Goal: Task Accomplishment & Management: Manage account settings

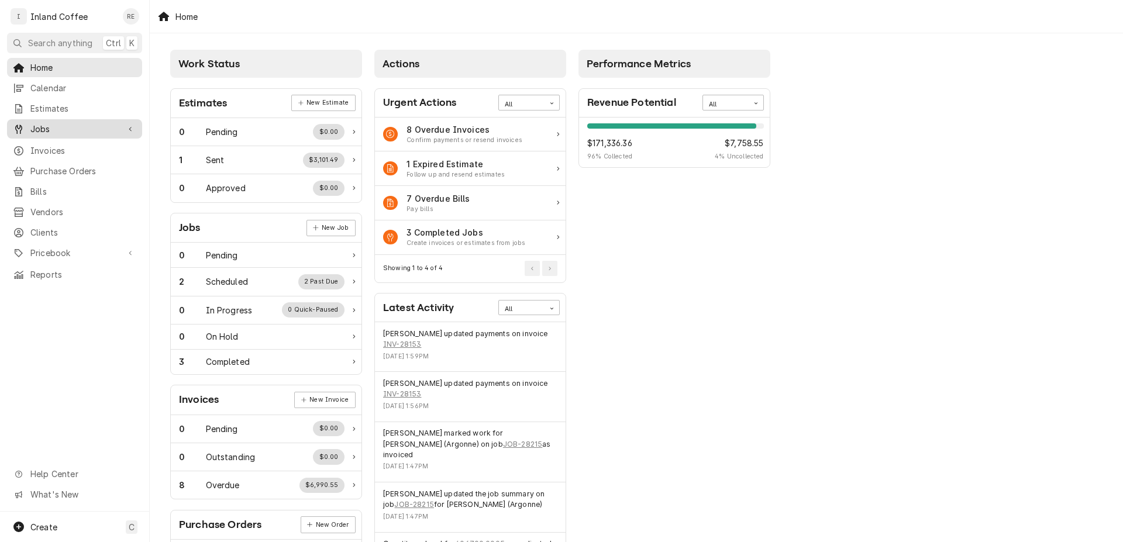
click at [66, 135] on div "Home Calendar Estimates Jobs Jobs Job Series Invoices Purchase Orders Bills Ven…" at bounding box center [74, 171] width 149 height 226
click at [66, 132] on div "Jobs" at bounding box center [74, 129] width 130 height 15
click at [81, 147] on span "Jobs" at bounding box center [83, 149] width 106 height 12
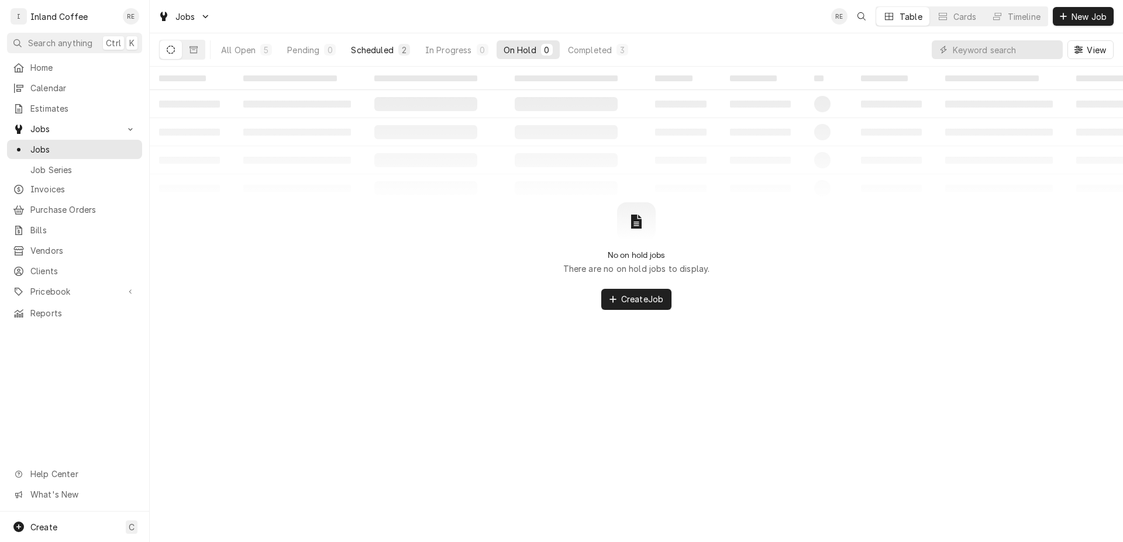
click at [396, 47] on button "Scheduled 2" at bounding box center [380, 49] width 73 height 19
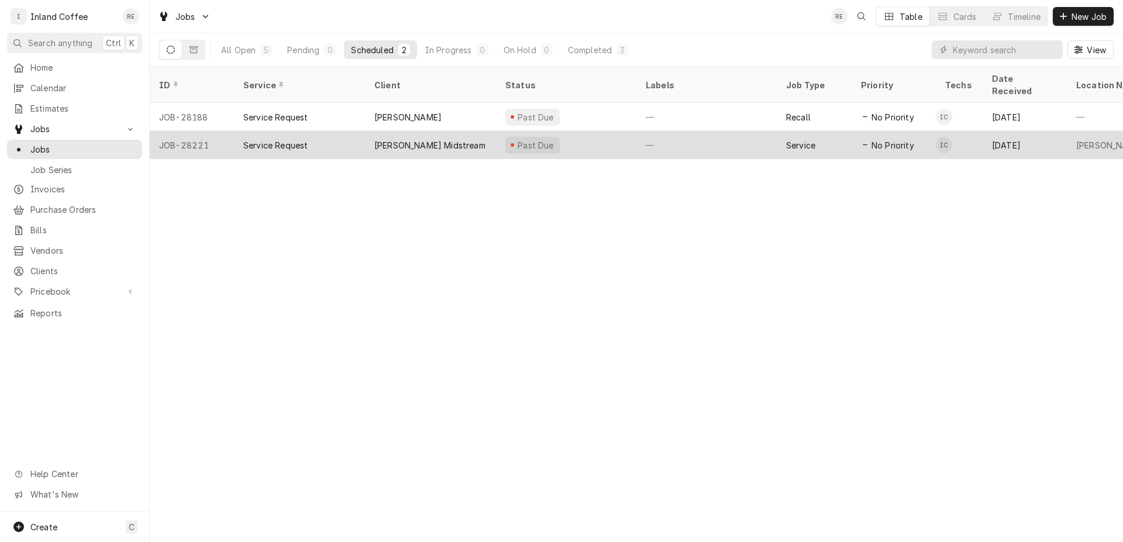
click at [406, 139] on div "[PERSON_NAME] Midstream" at bounding box center [429, 145] width 111 height 12
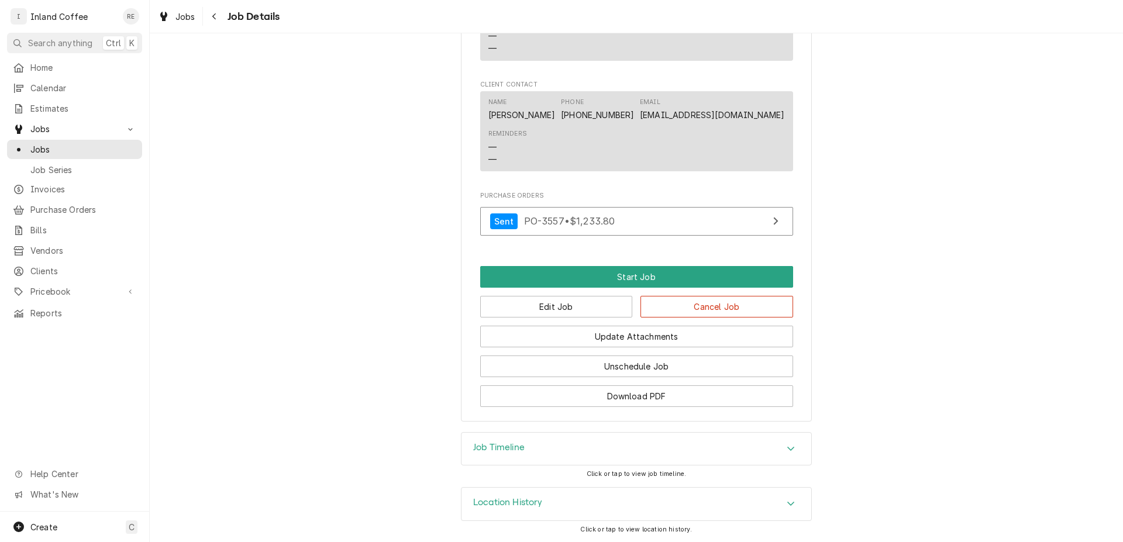
scroll to position [824, 0]
click at [66, 133] on link "Jobs" at bounding box center [74, 128] width 135 height 19
click at [85, 143] on span "Jobs" at bounding box center [83, 149] width 106 height 12
